Goal: Information Seeking & Learning: Find specific fact

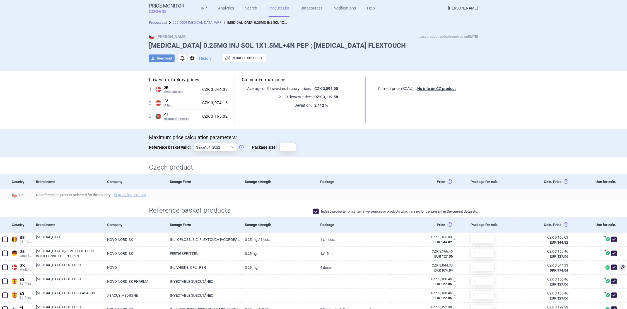
click at [158, 23] on link "Product List" at bounding box center [158, 23] width 18 height 4
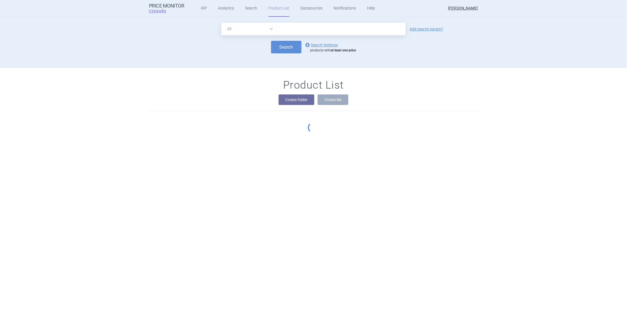
scroll to position [51, 0]
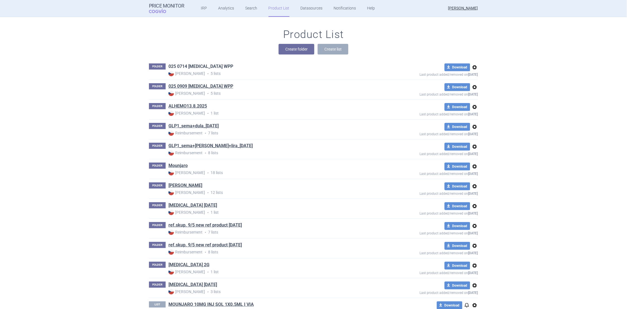
click at [183, 67] on link "025 0714 [MEDICAL_DATA] WPP" at bounding box center [201, 66] width 65 height 6
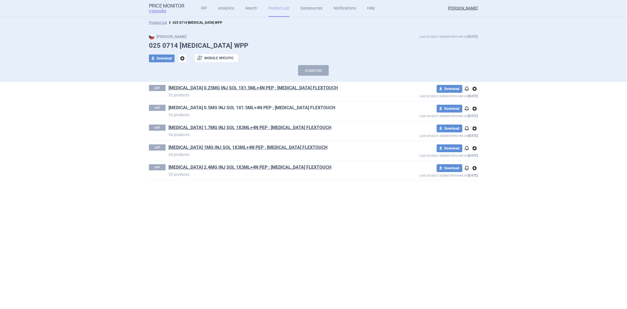
click at [192, 109] on link "[MEDICAL_DATA] 0.5MG INJ SOL 1X1.5ML+4N PEP ; [MEDICAL_DATA] FLEXTOUCH" at bounding box center [252, 108] width 167 height 6
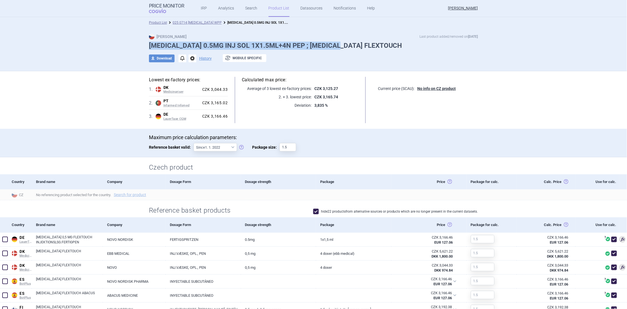
drag, startPoint x: 147, startPoint y: 46, endPoint x: 349, endPoint y: 48, distance: 201.8
click at [349, 48] on h1 "[MEDICAL_DATA] 0.5MG INJ SOL 1X1.5ML+4N PEP ; [MEDICAL_DATA] FLEXTOUCH" at bounding box center [313, 46] width 329 height 8
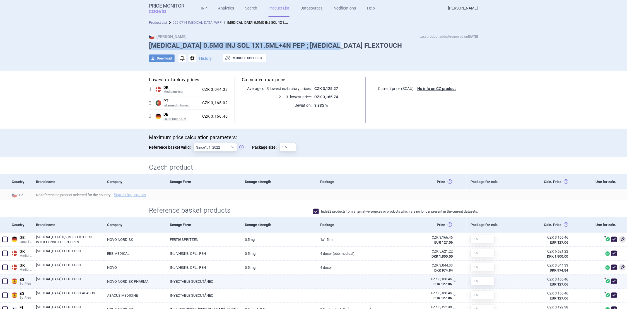
copy h1 "[MEDICAL_DATA] 0.5MG INJ SOL 1X1.5ML+4N PEP ; [MEDICAL_DATA] FLEXTOUCH"
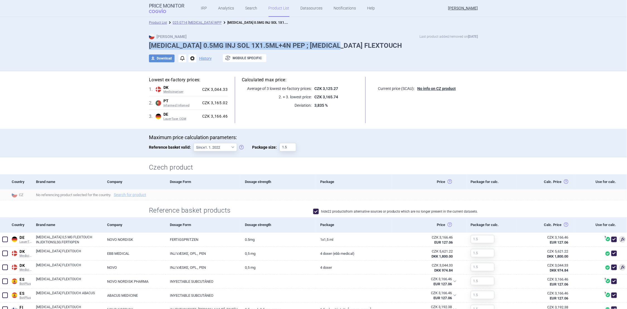
click at [112, 40] on div "Max Price Last product added/removed on [DATE] [MEDICAL_DATA] 0.5MG INJ SOL 1X1…" at bounding box center [313, 49] width 627 height 43
click at [150, 23] on link "Product List" at bounding box center [158, 23] width 18 height 4
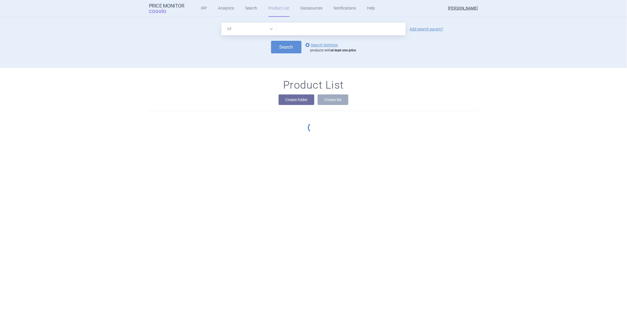
scroll to position [51, 0]
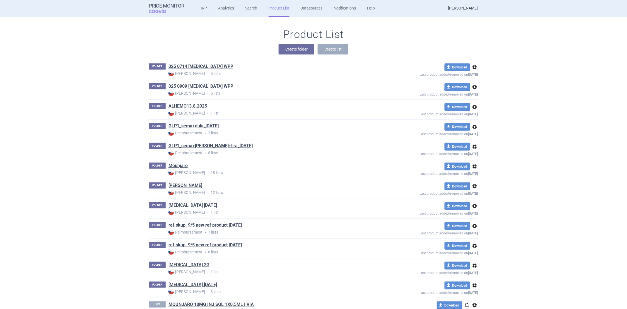
click at [182, 86] on link "025 0909 [MEDICAL_DATA] WPP" at bounding box center [201, 86] width 65 height 6
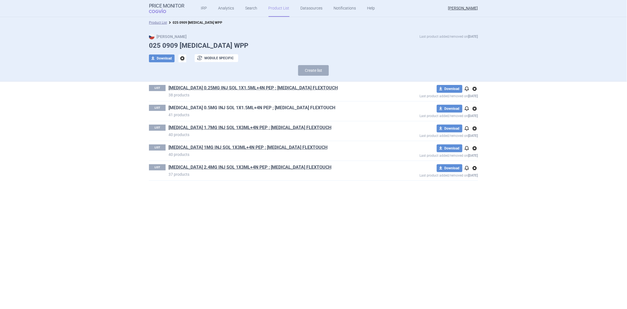
click at [196, 107] on link "[MEDICAL_DATA] 0.5MG INJ SOL 1X1.5ML+4N PEP ; [MEDICAL_DATA] FLEXTOUCH" at bounding box center [252, 108] width 167 height 6
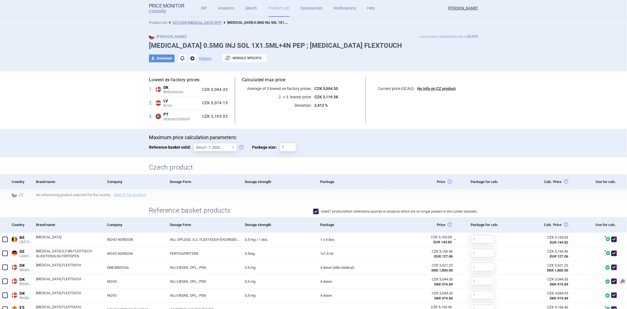
click at [156, 22] on link "Product List" at bounding box center [158, 23] width 18 height 4
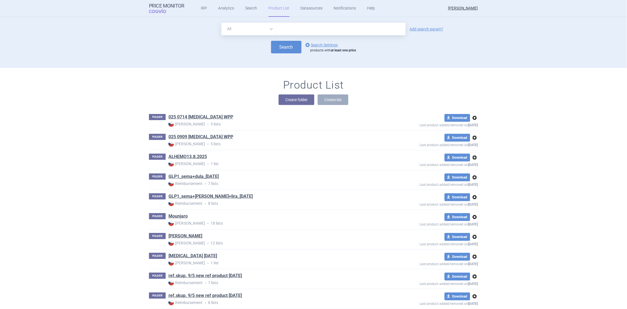
scroll to position [51, 0]
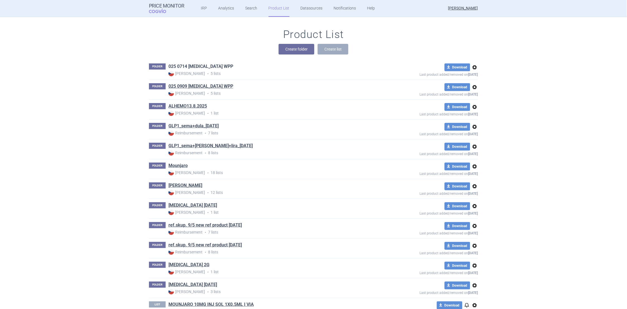
click at [196, 65] on link "025 0714 [MEDICAL_DATA] WPP" at bounding box center [201, 66] width 65 height 6
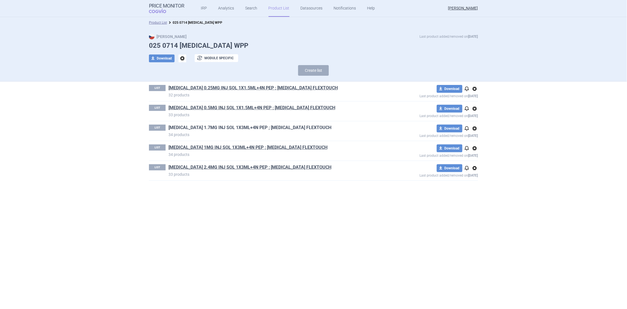
click at [198, 127] on link "[MEDICAL_DATA] 1.7MG INJ SOL 1X3ML+4N PEP ; [MEDICAL_DATA] FLEXTOUCH" at bounding box center [250, 127] width 163 height 6
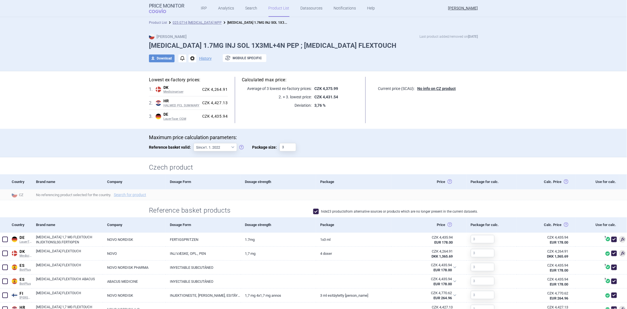
click at [157, 23] on link "Product List" at bounding box center [158, 23] width 18 height 4
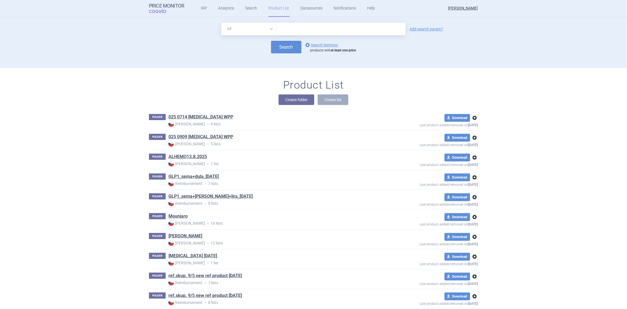
scroll to position [51, 0]
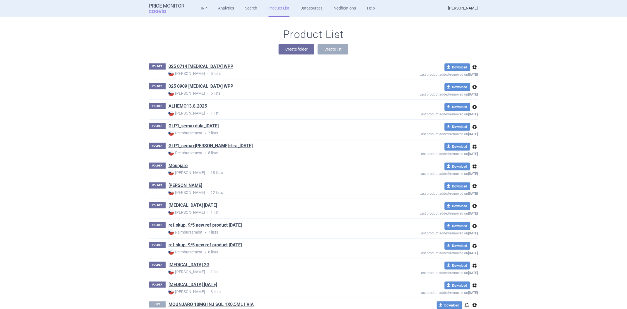
click at [197, 86] on link "025 0909 [MEDICAL_DATA] WPP" at bounding box center [201, 86] width 65 height 6
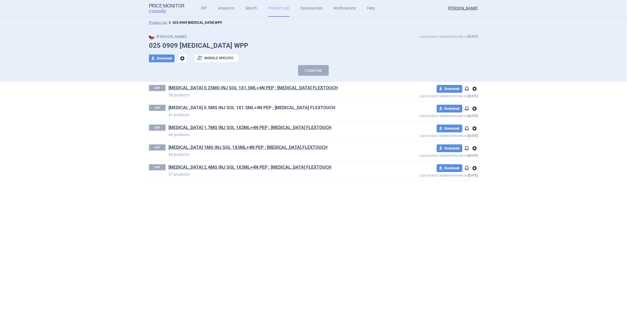
click at [200, 107] on link "[MEDICAL_DATA] 0.5MG INJ SOL 1X1.5ML+4N PEP ; [MEDICAL_DATA] FLEXTOUCH" at bounding box center [252, 108] width 167 height 6
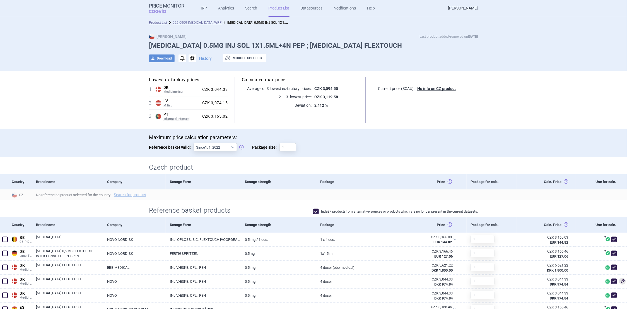
click at [98, 99] on section "Lowest ex-factory prices: 1 . DK Medicinpriser Denmark Medicinpriser Danish Med…" at bounding box center [313, 294] width 627 height 447
click at [154, 22] on link "Product List" at bounding box center [158, 23] width 18 height 4
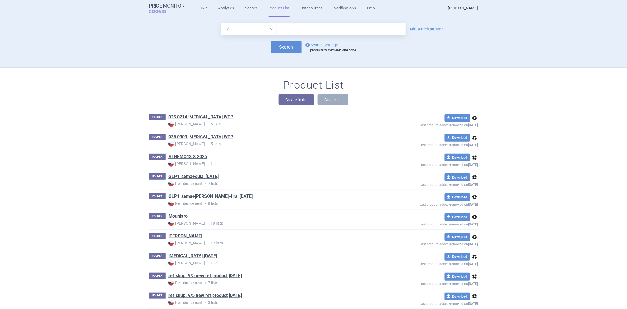
scroll to position [51, 0]
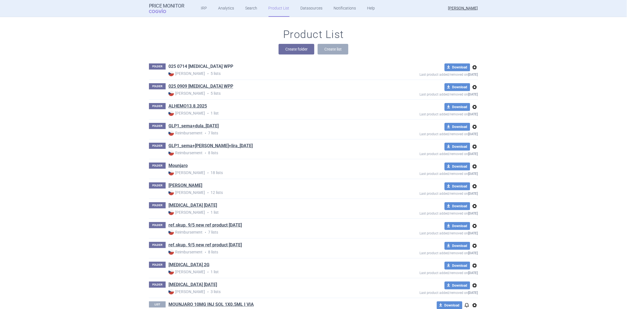
click at [206, 66] on link "025 0714 [MEDICAL_DATA] WPP" at bounding box center [201, 66] width 65 height 6
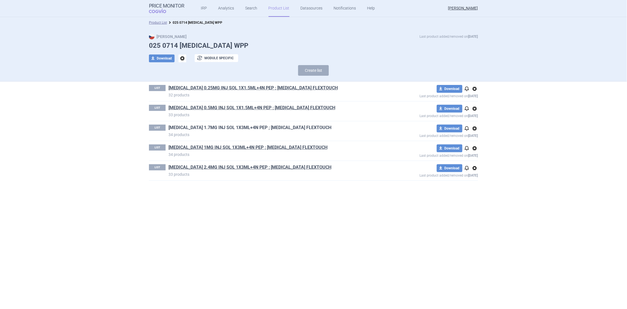
click at [205, 128] on link "[MEDICAL_DATA] 1.7MG INJ SOL 1X3ML+4N PEP ; [MEDICAL_DATA] FLEXTOUCH" at bounding box center [250, 127] width 163 height 6
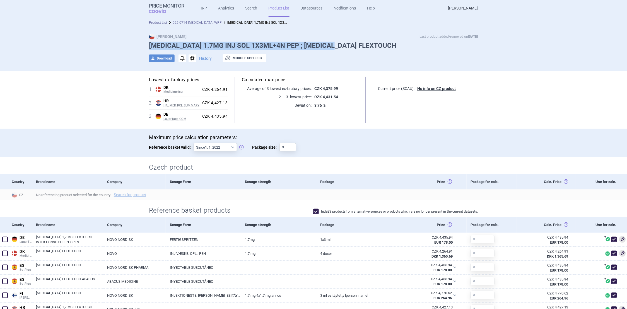
drag, startPoint x: 146, startPoint y: 46, endPoint x: 342, endPoint y: 46, distance: 196.2
click at [342, 46] on h1 "[MEDICAL_DATA] 1.7MG INJ SOL 1X3ML+4N PEP ; [MEDICAL_DATA] FLEXTOUCH" at bounding box center [313, 46] width 329 height 8
copy h1 "[MEDICAL_DATA] 1.7MG INJ SOL 1X3ML+4N PEP ; [MEDICAL_DATA] FLEXTOUCH"
click at [91, 104] on section "Lowest ex-factory prices: 1 . DK Medicinpriser Denmark Medicinpriser Danish Med…" at bounding box center [313, 279] width 627 height 416
click at [149, 21] on link "Product List" at bounding box center [158, 23] width 18 height 4
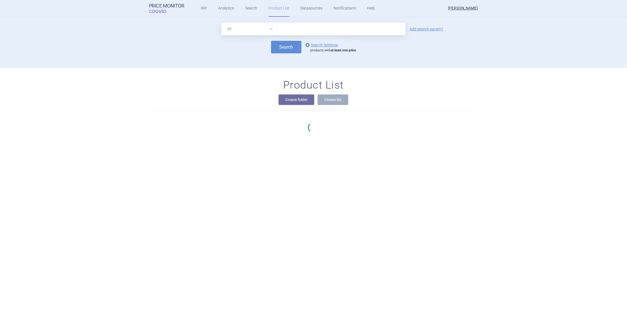
scroll to position [51, 0]
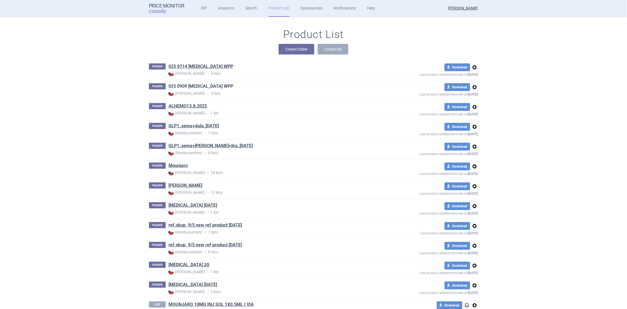
click at [180, 87] on link "025 0909 [MEDICAL_DATA] WPP" at bounding box center [201, 86] width 65 height 6
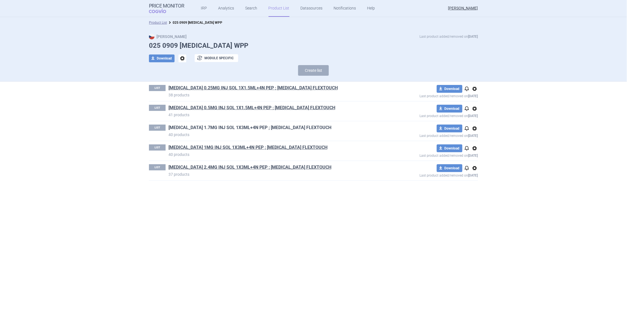
click at [180, 129] on link "[MEDICAL_DATA] 1.7MG INJ SOL 1X3ML+4N PEP ; [MEDICAL_DATA] FLEXTOUCH" at bounding box center [250, 127] width 163 height 6
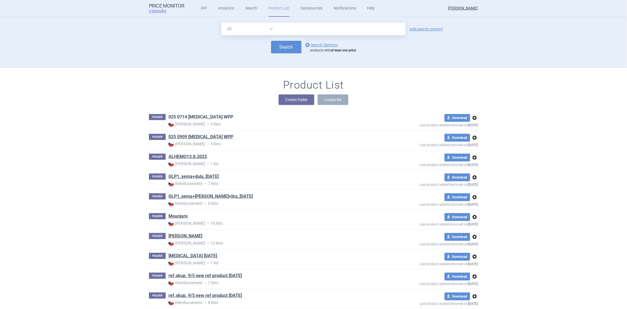
scroll to position [51, 0]
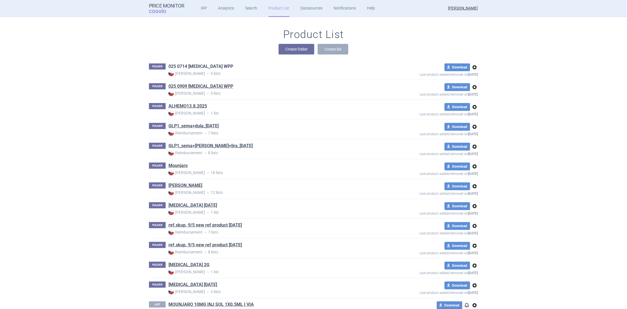
click at [205, 66] on link "025 0714 [MEDICAL_DATA] WPP" at bounding box center [201, 66] width 65 height 6
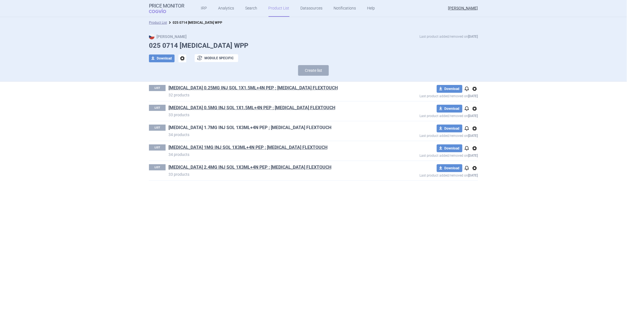
click at [190, 128] on link "[MEDICAL_DATA] 1.7MG INJ SOL 1X3ML+4N PEP ; [MEDICAL_DATA] FLEXTOUCH" at bounding box center [250, 127] width 163 height 6
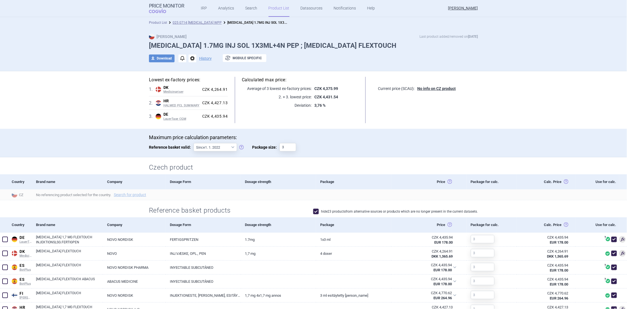
click at [155, 23] on link "Product List" at bounding box center [158, 23] width 18 height 4
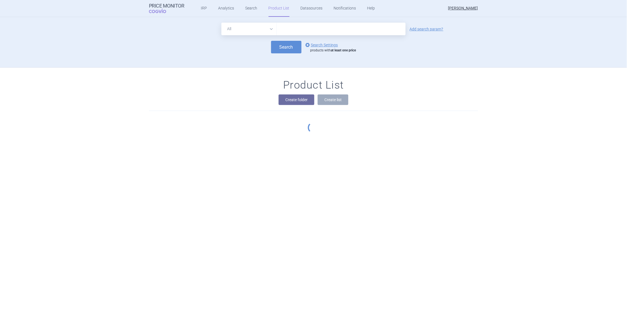
scroll to position [51, 0]
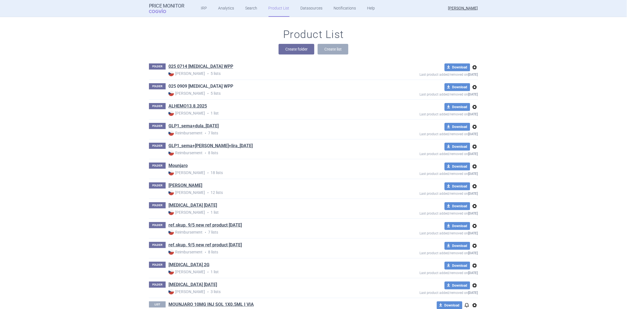
click at [182, 85] on link "025 0909 [MEDICAL_DATA] WPP" at bounding box center [201, 86] width 65 height 6
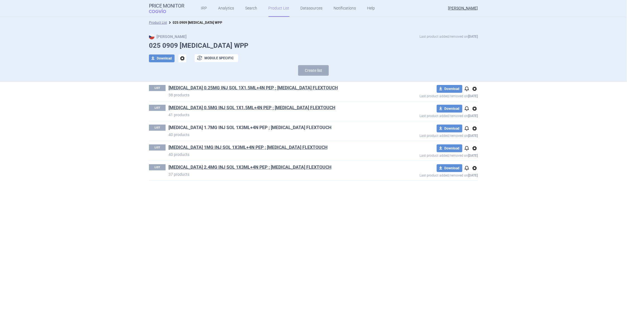
click at [193, 128] on link "[MEDICAL_DATA] 1.7MG INJ SOL 1X3ML+4N PEP ; [MEDICAL_DATA] FLEXTOUCH" at bounding box center [250, 127] width 163 height 6
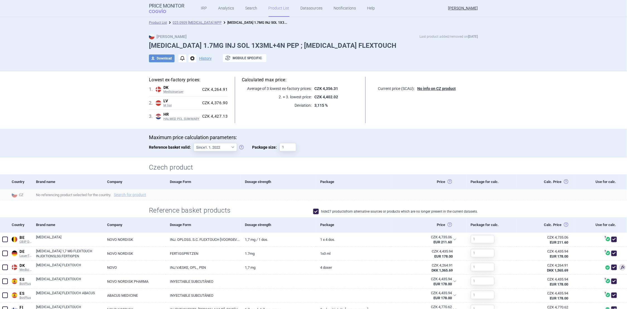
click at [73, 104] on section "Lowest ex-factory prices: 1 . DK Medicinpriser Denmark Medicinpriser Danish Med…" at bounding box center [313, 287] width 627 height 433
click at [154, 22] on link "Product List" at bounding box center [158, 23] width 18 height 4
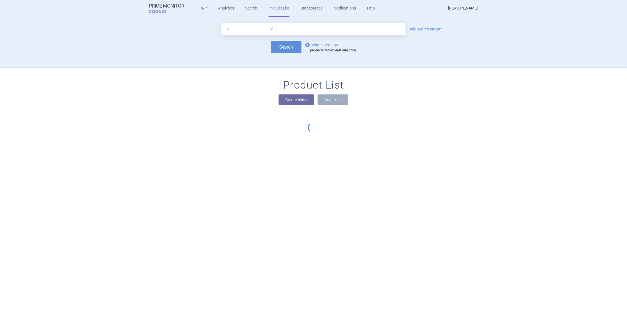
scroll to position [51, 0]
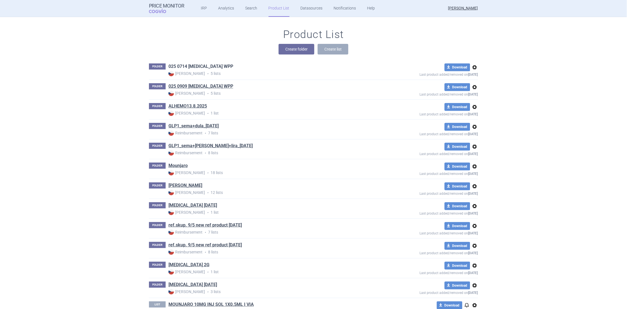
click at [195, 65] on link "025 0714 [MEDICAL_DATA] WPP" at bounding box center [201, 66] width 65 height 6
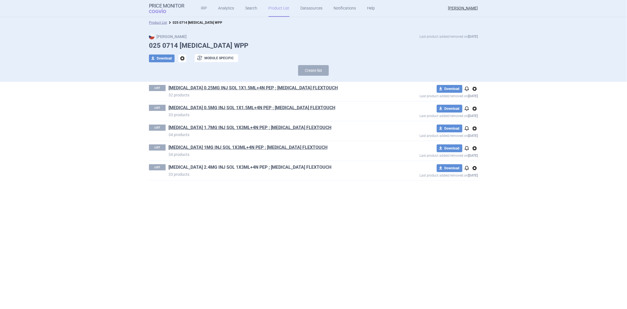
click at [201, 169] on link "[MEDICAL_DATA] 2.4MG INJ SOL 1X3ML+4N PEP ; [MEDICAL_DATA] FLEXTOUCH" at bounding box center [250, 167] width 163 height 6
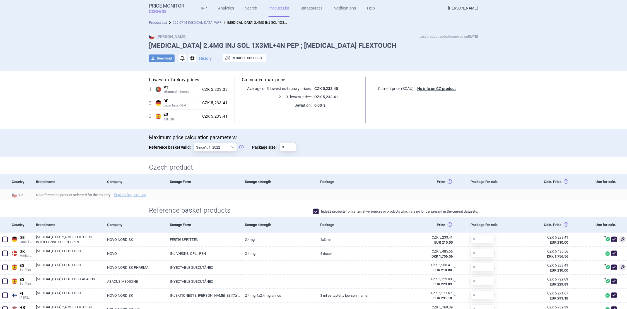
click at [66, 58] on div "Max Price Last product added/removed on [DATE] [MEDICAL_DATA] 2.4MG INJ SOL 1X3…" at bounding box center [313, 49] width 627 height 43
click at [154, 21] on link "Product List" at bounding box center [158, 23] width 18 height 4
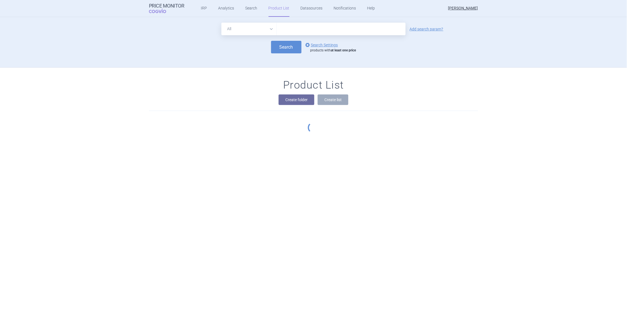
scroll to position [51, 0]
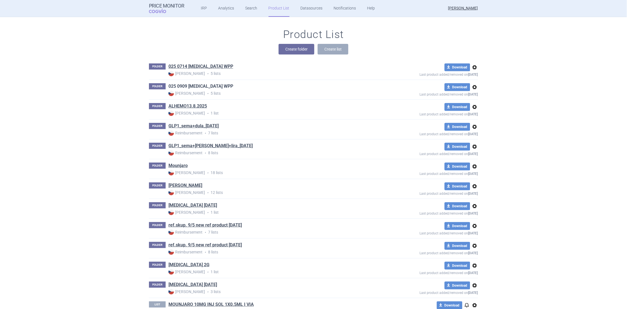
click at [184, 88] on link "025 0909 [MEDICAL_DATA] WPP" at bounding box center [201, 86] width 65 height 6
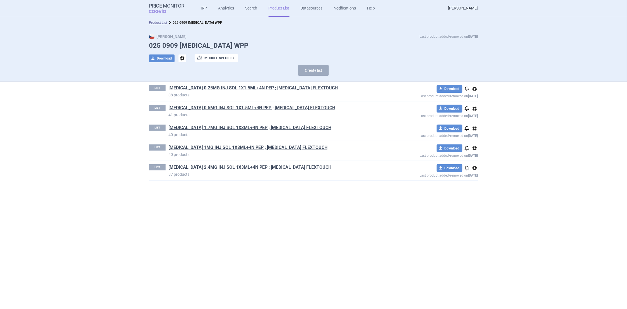
click at [187, 167] on link "[MEDICAL_DATA] 2.4MG INJ SOL 1X3ML+4N PEP ; [MEDICAL_DATA] FLEXTOUCH" at bounding box center [250, 167] width 163 height 6
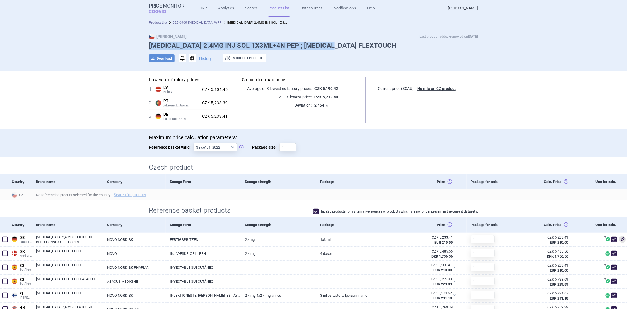
drag, startPoint x: 148, startPoint y: 44, endPoint x: 342, endPoint y: 45, distance: 194.3
click at [342, 45] on h1 "[MEDICAL_DATA] 2.4MG INJ SOL 1X3ML+4N PEP ; [MEDICAL_DATA] FLEXTOUCH" at bounding box center [313, 46] width 329 height 8
copy h1 "[MEDICAL_DATA] 2.4MG INJ SOL 1X3ML+4N PEP ; [MEDICAL_DATA] FLEXTOUCH"
click at [119, 54] on div "Max Price Last product added/removed on [DATE] [MEDICAL_DATA] 2.4MG INJ SOL 1X3…" at bounding box center [313, 49] width 627 height 43
click at [162, 22] on link "Product List" at bounding box center [158, 23] width 18 height 4
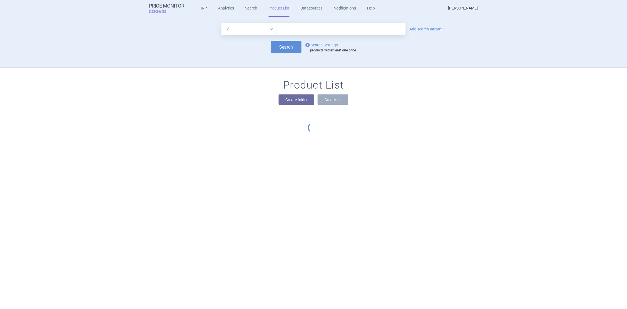
scroll to position [51, 0]
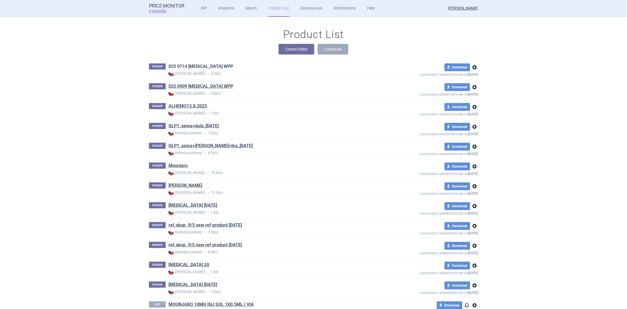
click at [186, 67] on link "025 0714 [MEDICAL_DATA] WPP" at bounding box center [201, 66] width 65 height 6
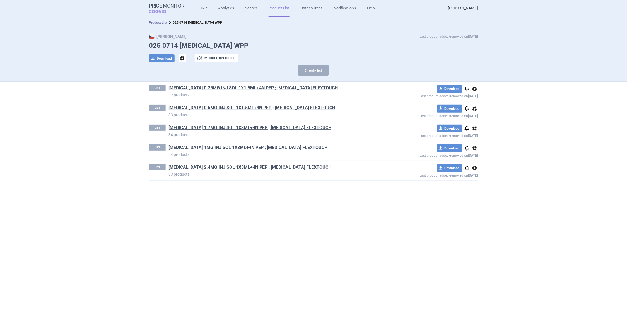
click at [198, 149] on link "[MEDICAL_DATA] 1MG INJ SOL 1X3ML+4N PEP ; [MEDICAL_DATA] FLEXTOUCH" at bounding box center [248, 147] width 159 height 6
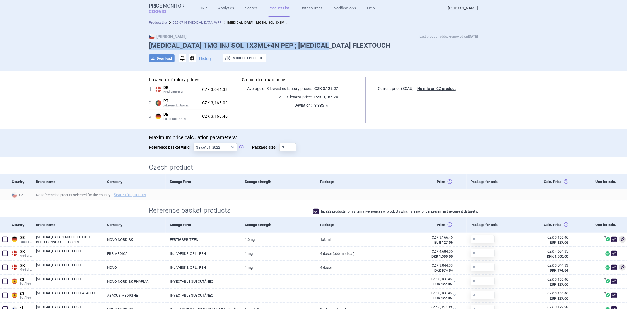
drag, startPoint x: 147, startPoint y: 46, endPoint x: 336, endPoint y: 47, distance: 188.7
click at [336, 47] on h1 "[MEDICAL_DATA] 1MG INJ SOL 1X3ML+4N PEP ; [MEDICAL_DATA] FLEXTOUCH" at bounding box center [313, 46] width 329 height 8
copy h1 "[MEDICAL_DATA] 1MG INJ SOL 1X3ML+4N PEP ; [MEDICAL_DATA] FLEXTOUCH"
click at [155, 24] on link "Product List" at bounding box center [158, 23] width 18 height 4
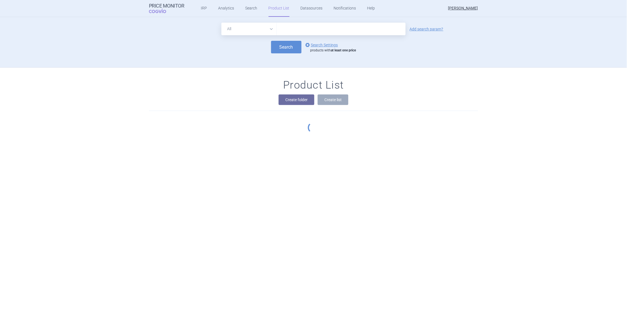
scroll to position [51, 0]
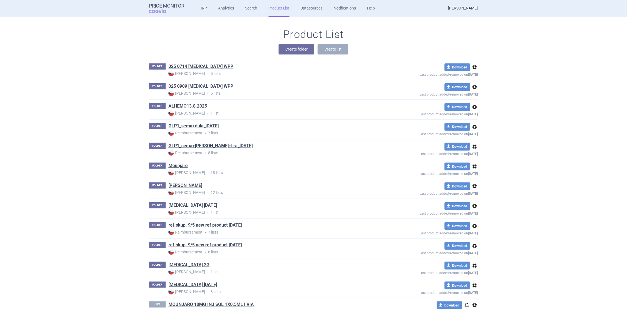
click at [198, 86] on link "025 0909 [MEDICAL_DATA] WPP" at bounding box center [201, 86] width 65 height 6
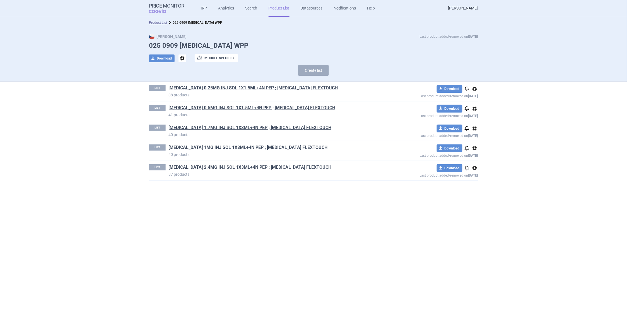
click at [201, 148] on link "[MEDICAL_DATA] 1MG INJ SOL 1X3ML+4N PEP ; [MEDICAL_DATA] FLEXTOUCH" at bounding box center [248, 147] width 159 height 6
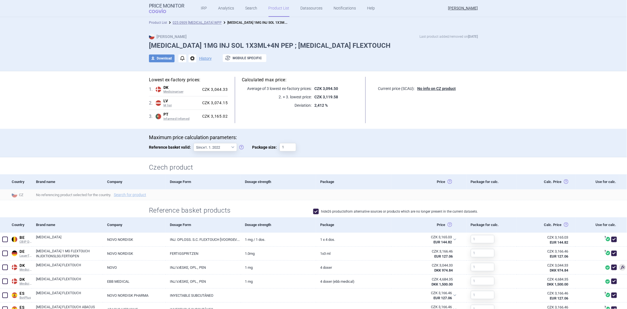
click at [153, 23] on link "Product List" at bounding box center [158, 23] width 18 height 4
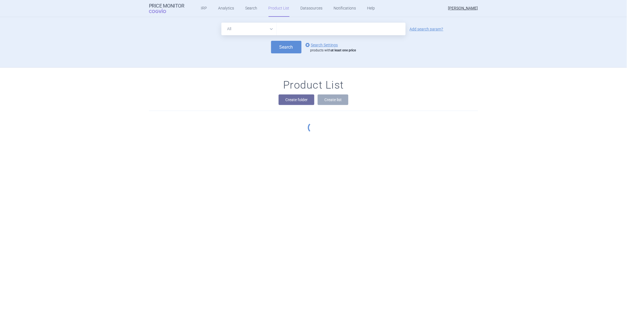
scroll to position [51, 0]
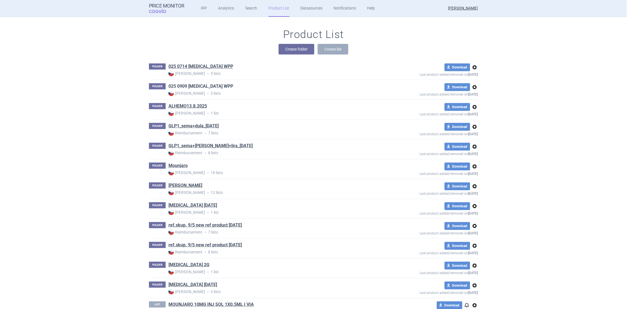
click at [193, 87] on link "025 0909 [MEDICAL_DATA] WPP" at bounding box center [201, 86] width 65 height 6
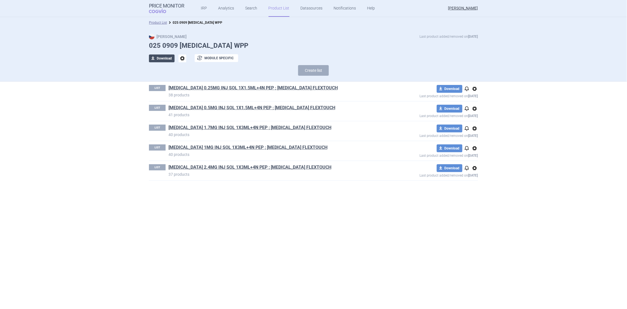
click at [164, 58] on button "download Download" at bounding box center [162, 58] width 26 height 8
select select "EUR"
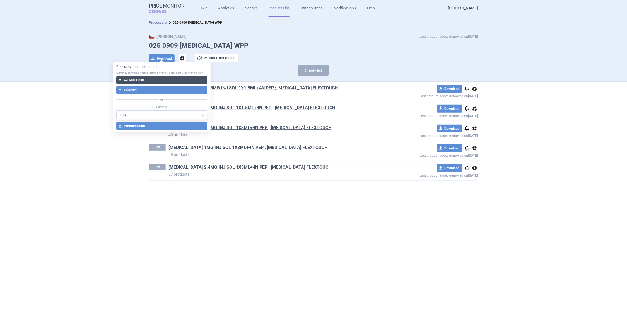
click at [141, 79] on button "download CZ Max Price" at bounding box center [161, 80] width 91 height 8
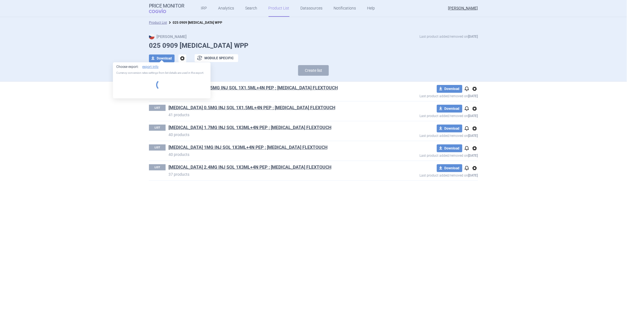
select select "EUR"
